Goal: Task Accomplishment & Management: Use online tool/utility

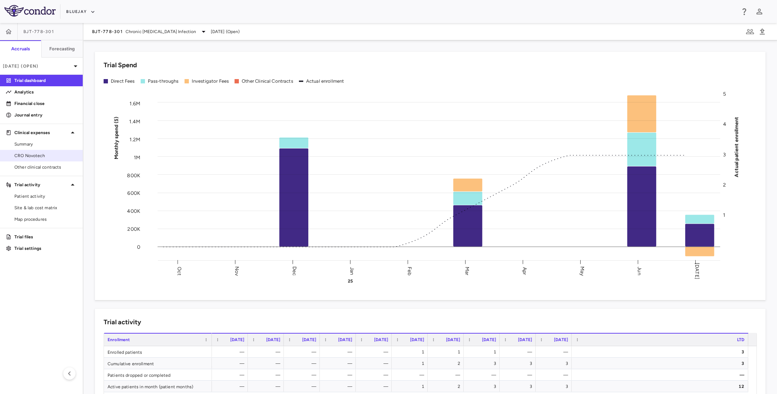
click at [26, 154] on span "CRO Novotech" at bounding box center [45, 156] width 63 height 6
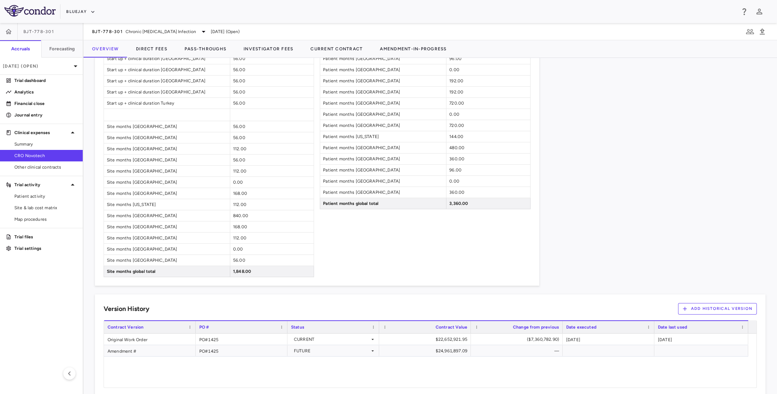
scroll to position [706, 0]
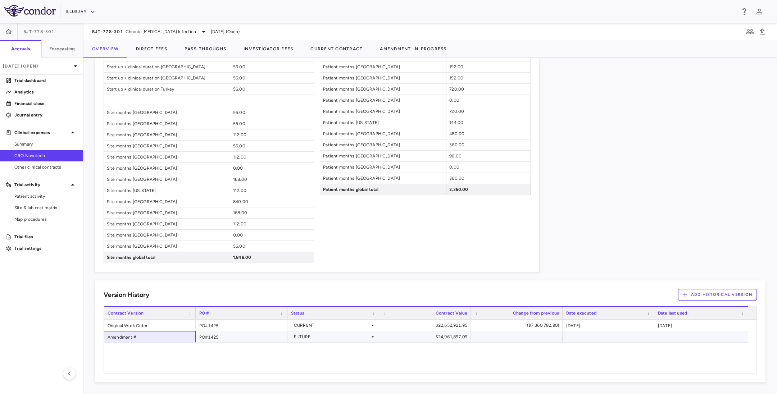
click at [132, 336] on div "Amendment #" at bounding box center [150, 336] width 92 height 11
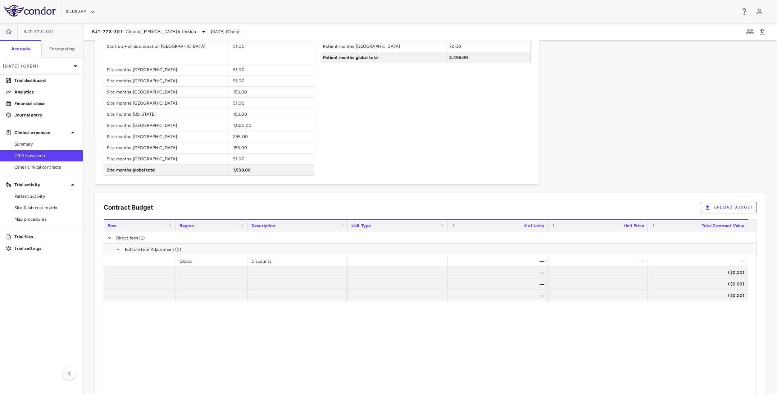
scroll to position [640, 0]
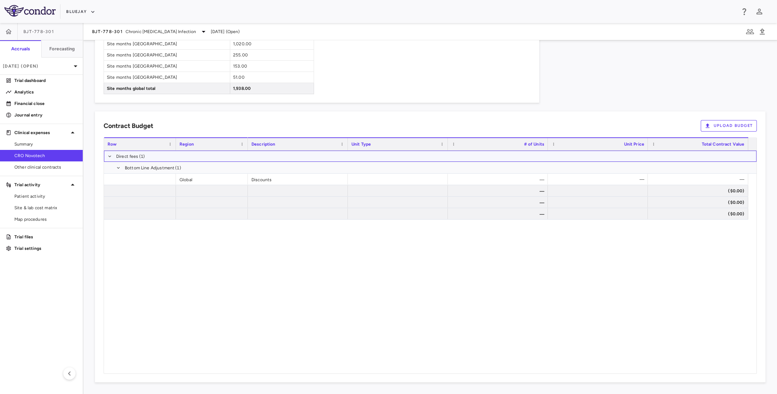
click at [109, 159] on span at bounding box center [110, 157] width 4 height 12
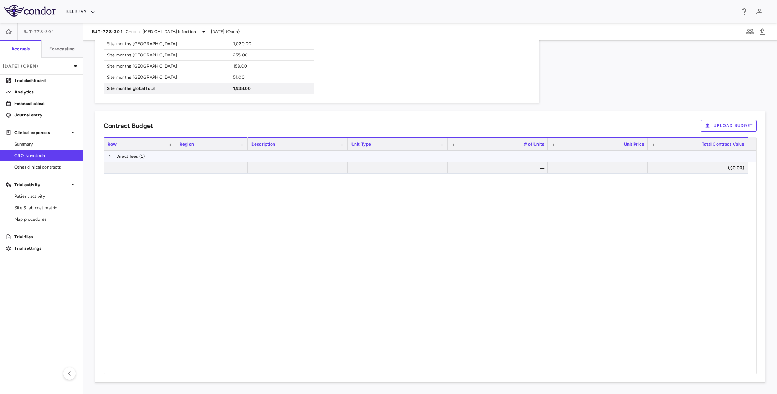
click at [109, 159] on span at bounding box center [110, 157] width 4 height 12
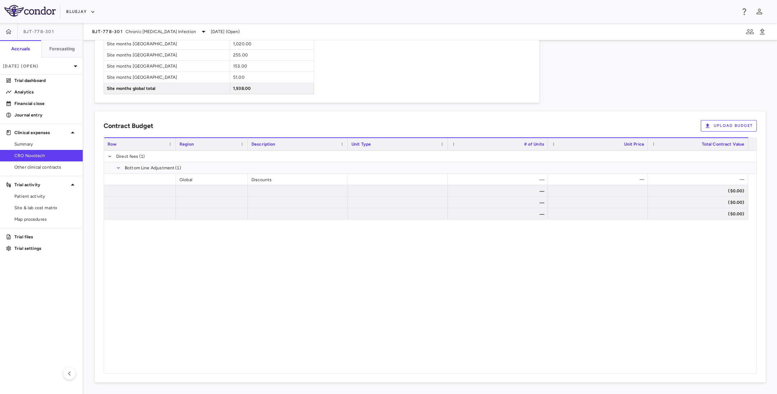
click at [706, 123] on button "Upload Budget" at bounding box center [729, 126] width 56 height 12
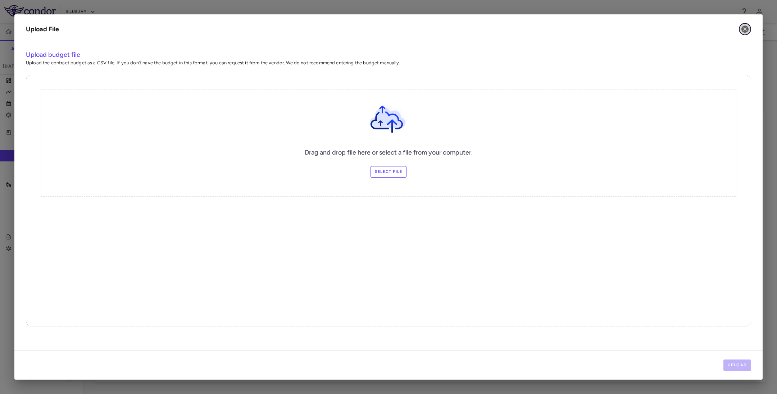
click at [743, 30] on icon "button" at bounding box center [745, 29] width 7 height 7
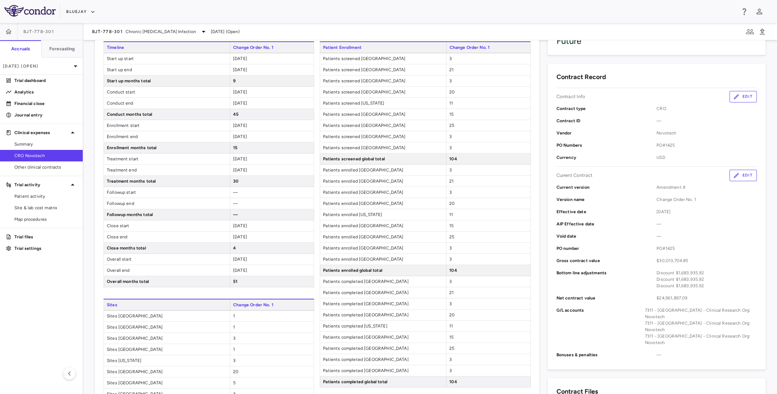
scroll to position [0, 0]
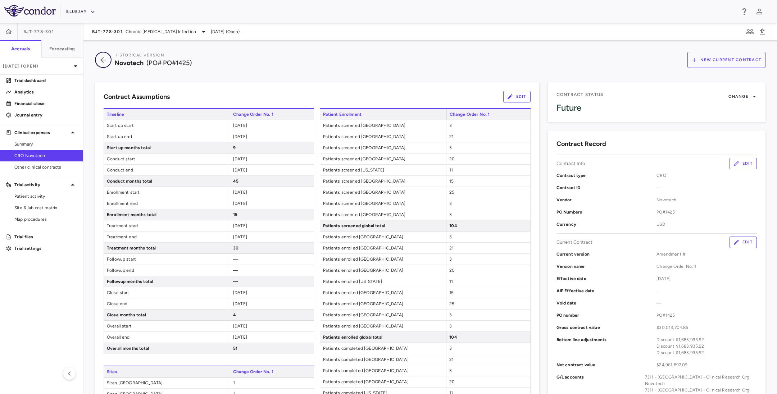
click at [103, 58] on icon "button" at bounding box center [103, 60] width 6 height 6
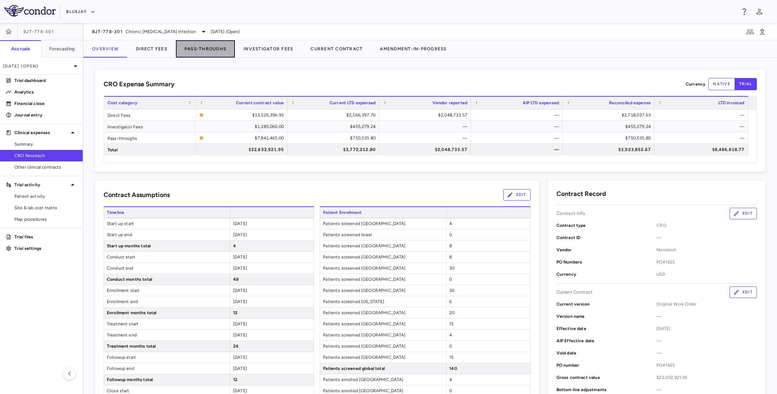
click at [205, 46] on button "Pass-Throughs" at bounding box center [205, 48] width 59 height 17
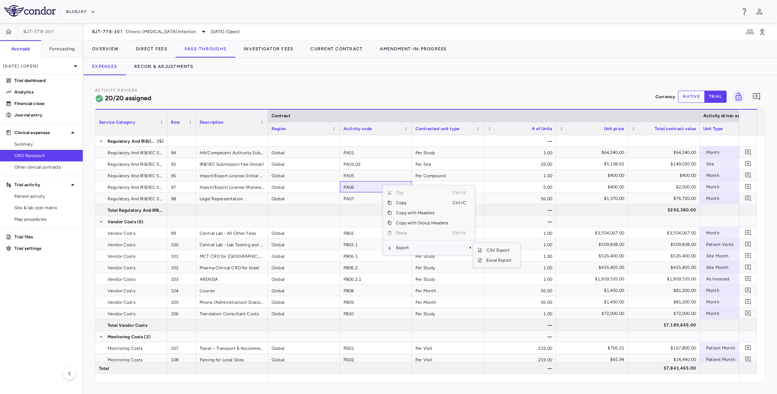
click at [409, 253] on span "Export" at bounding box center [422, 248] width 61 height 10
click at [489, 254] on span "CSV Export" at bounding box center [499, 250] width 34 height 10
